Goal: Navigation & Orientation: Find specific page/section

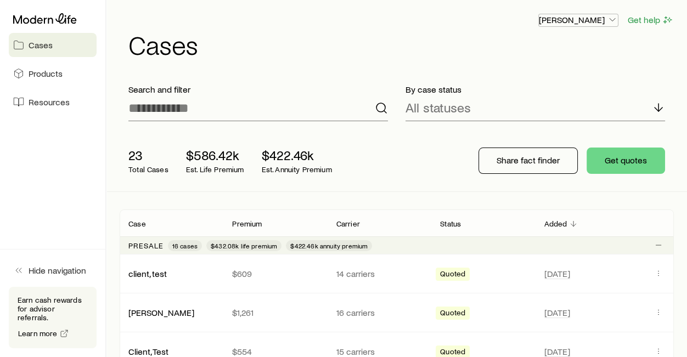
click at [612, 20] on polyline "button" at bounding box center [612, 20] width 5 height 3
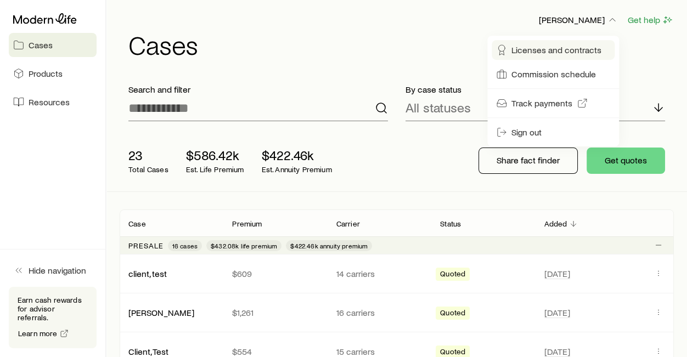
click at [566, 50] on span "Licenses and contracts" at bounding box center [556, 49] width 90 height 11
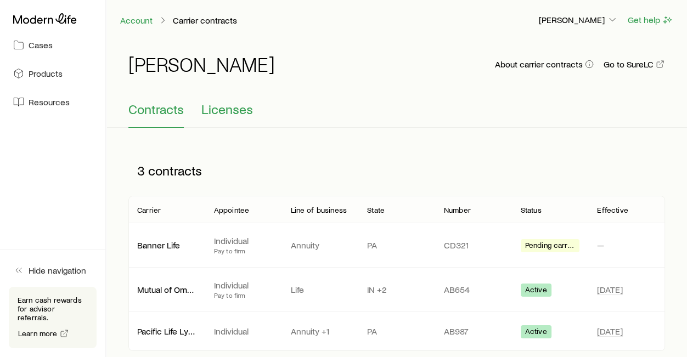
click at [236, 109] on span "Licenses" at bounding box center [227, 109] width 52 height 15
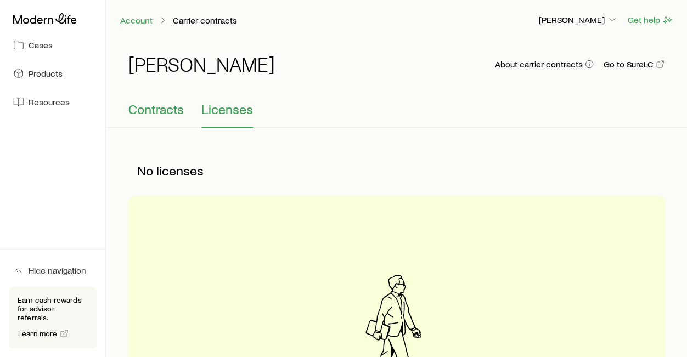
click at [139, 115] on span "Contracts" at bounding box center [155, 109] width 55 height 15
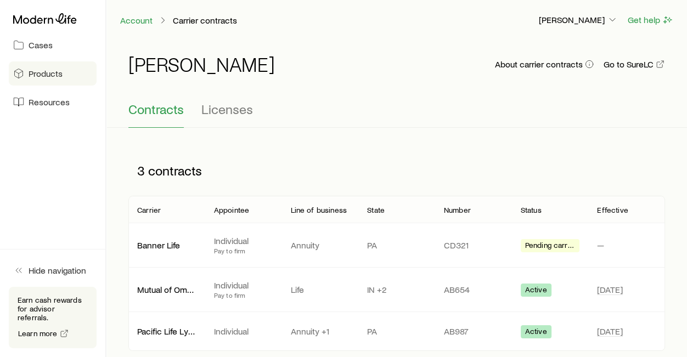
click at [53, 79] on link "Products" at bounding box center [53, 73] width 88 height 24
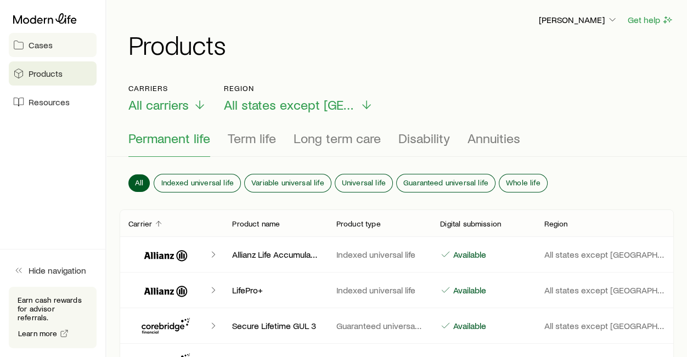
click at [37, 43] on span "Cases" at bounding box center [41, 45] width 24 height 11
